Goal: Communication & Community: Ask a question

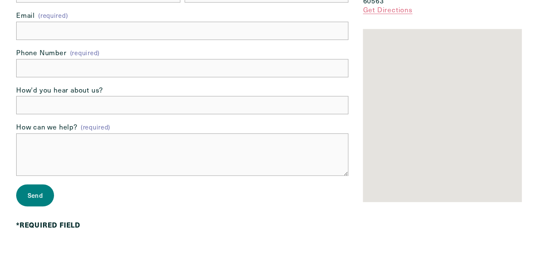
scroll to position [71, 0]
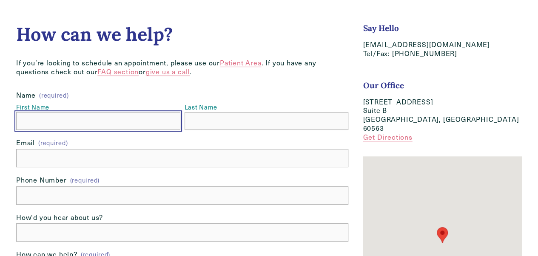
click at [104, 118] on input "First Name" at bounding box center [98, 121] width 164 height 18
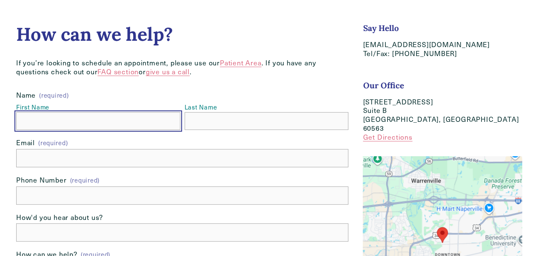
type input "[PERSON_NAME]"
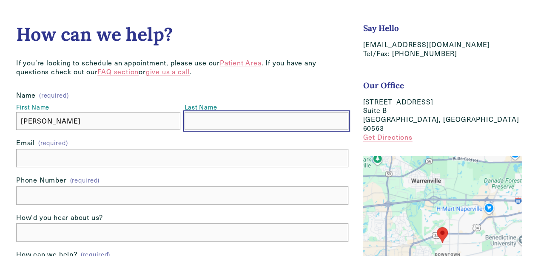
click at [237, 117] on input "Last Name" at bounding box center [267, 121] width 164 height 18
type input "Brown"
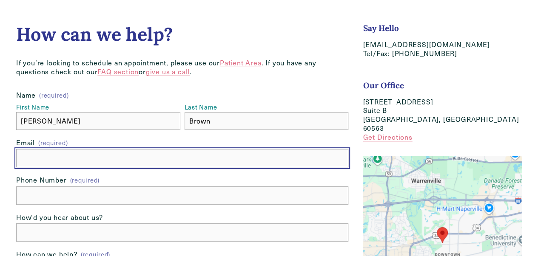
click at [156, 156] on input "Email (required)" at bounding box center [182, 158] width 332 height 18
type input "[PERSON_NAME][EMAIL_ADDRESS][DOMAIN_NAME]"
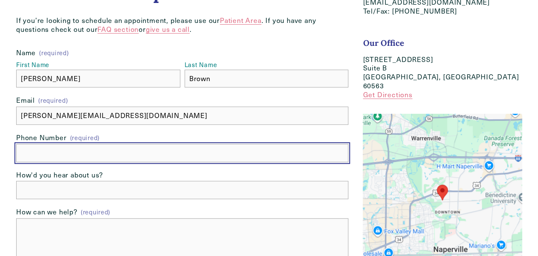
click at [123, 148] on input "text" at bounding box center [182, 153] width 332 height 18
paste input "[PHONE_NUMBER]"
type input "[PHONE_NUMBER]"
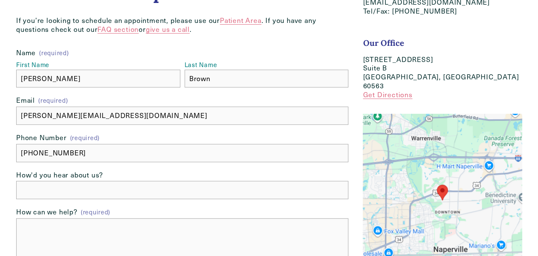
click at [86, 200] on div "Name (required) First Name [PERSON_NAME] Last Name Brown Email (required) [PERS…" at bounding box center [182, 154] width 332 height 213
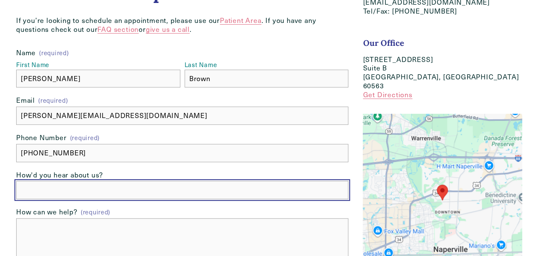
click at [91, 187] on input "How'd you hear about us?" at bounding box center [182, 190] width 332 height 18
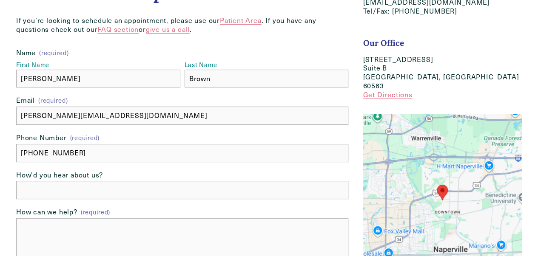
click at [315, 181] on label "How'd you hear about us?" at bounding box center [182, 176] width 332 height 11
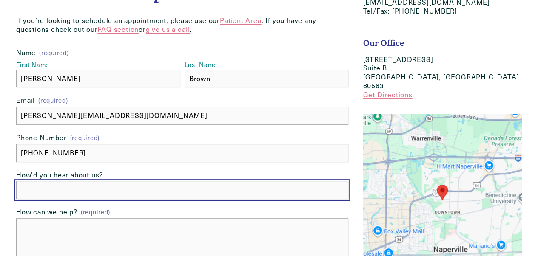
click at [315, 181] on input "How'd you hear about us?" at bounding box center [182, 190] width 332 height 18
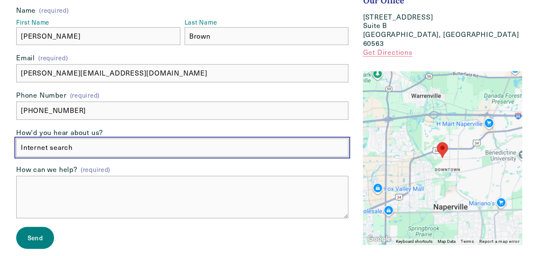
type input "Internet search"
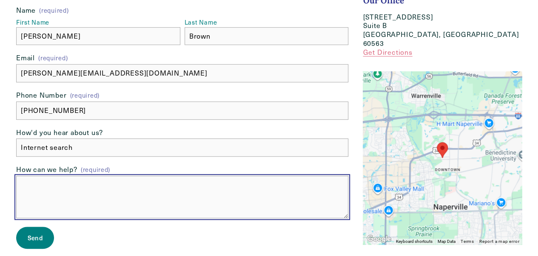
click at [96, 191] on textarea "How can we help? (required)" at bounding box center [182, 197] width 332 height 43
paste textarea "Good morning, I hope this message finds you well. Are you seeking expert assist…"
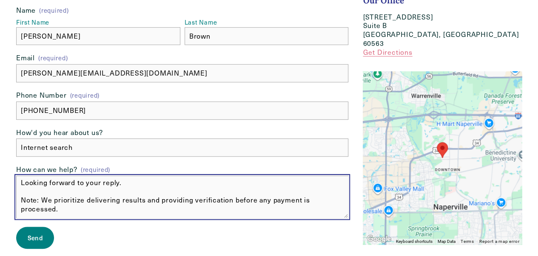
type textarea "Good morning, I hope this message finds you well. Are you seeking expert assist…"
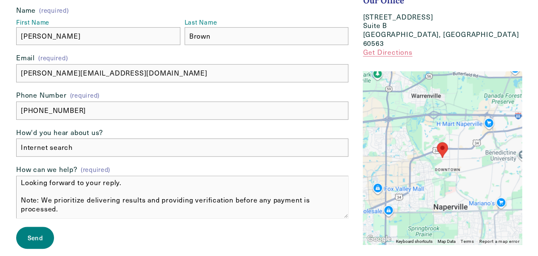
click at [44, 240] on button "Send Send" at bounding box center [35, 238] width 38 height 22
